Goal: Information Seeking & Learning: Understand process/instructions

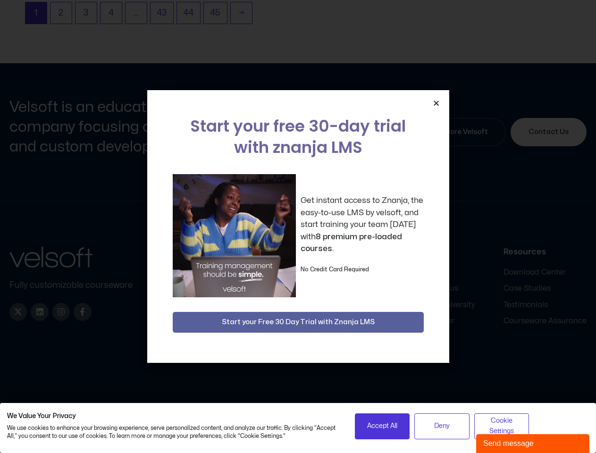
click at [298, 226] on div "Get instant access to Znanja, the easy-to-use LMS by velsoft, and start trainin…" at bounding box center [298, 235] width 251 height 123
click at [436, 103] on icon "Close" at bounding box center [436, 103] width 7 height 7
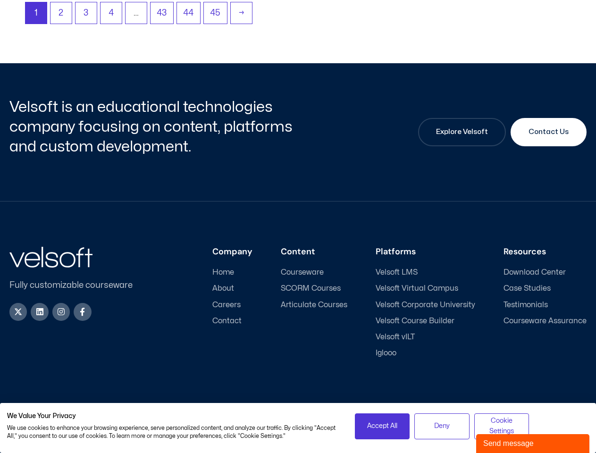
click at [298, 322] on div "Company Home About Careers Contact Content Courseware SCORM Courses Articulate …" at bounding box center [367, 302] width 438 height 111
click at [382, 426] on span "Accept All" at bounding box center [382, 426] width 30 height 10
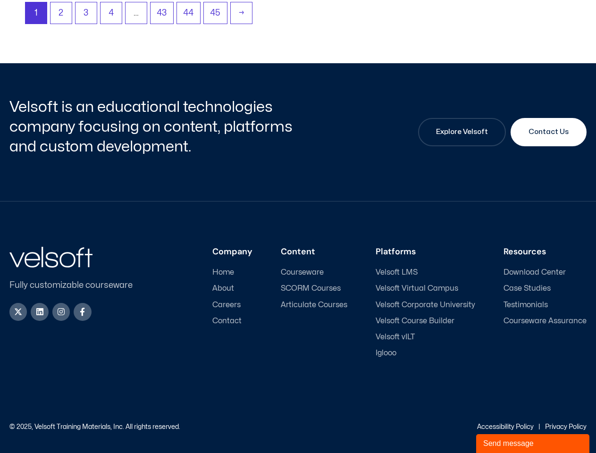
click at [442, 426] on div "Accessibility Policy | Privacy Policy" at bounding box center [442, 427] width 289 height 7
click at [501, 426] on link "Accessibility Policy" at bounding box center [505, 427] width 57 height 6
click at [533, 443] on div "Send message" at bounding box center [532, 443] width 99 height 11
